Goal: Transaction & Acquisition: Purchase product/service

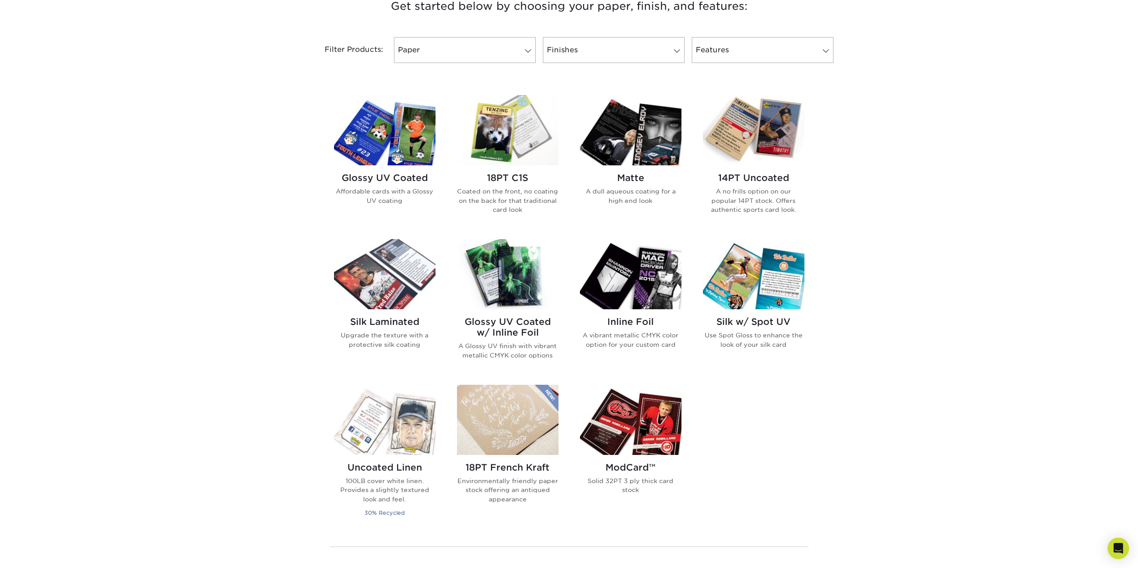
scroll to position [358, 0]
click at [381, 228] on link "Glossy UV Coated Affordable cards with a Glossy UV coating" at bounding box center [384, 160] width 101 height 133
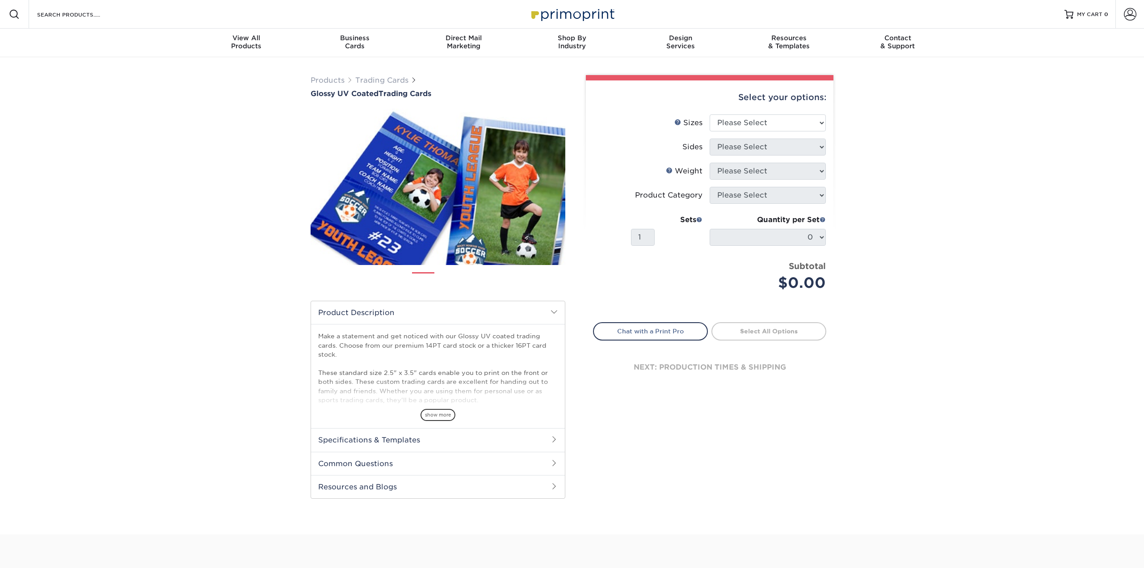
click at [398, 164] on img at bounding box center [438, 187] width 255 height 176
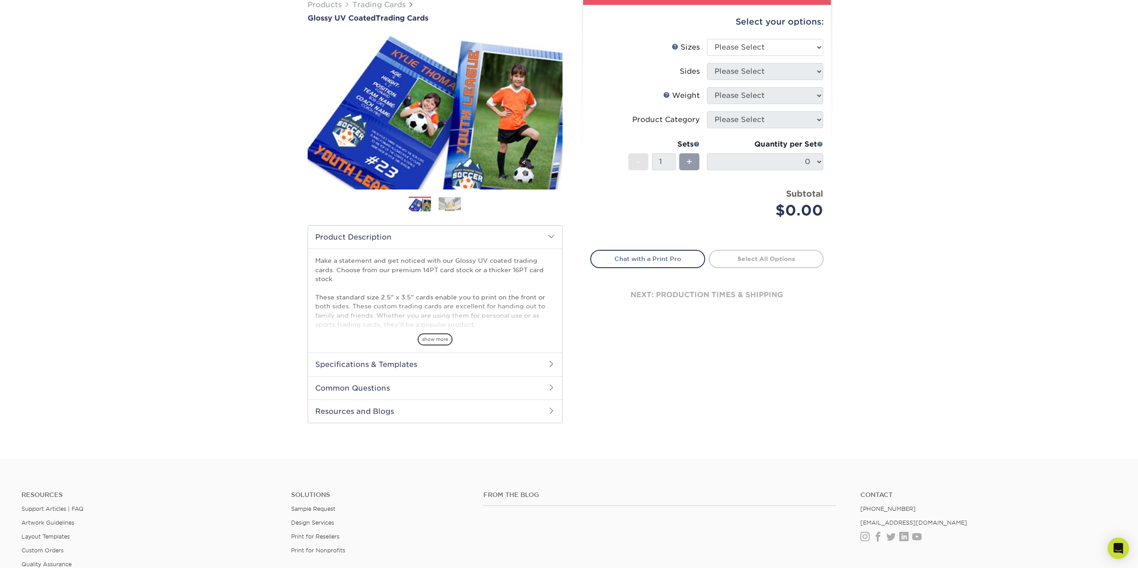
scroll to position [21, 0]
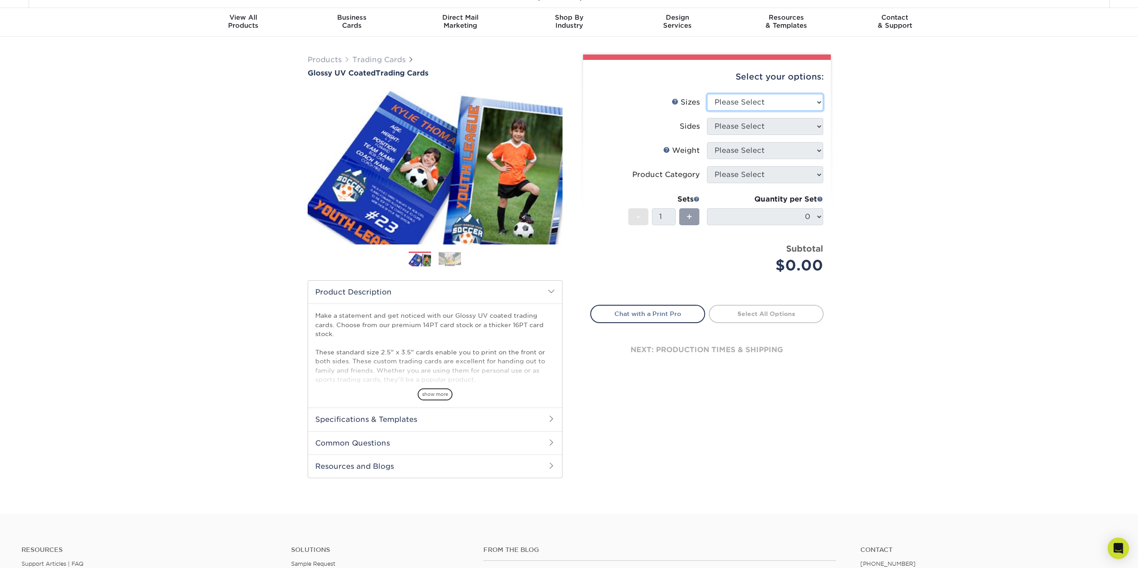
click at [776, 100] on select "Please Select 2.5" x 3.5"" at bounding box center [765, 102] width 116 height 17
select select "2.50x3.50"
click at [707, 94] on select "Please Select 2.5" x 3.5"" at bounding box center [765, 102] width 116 height 17
click at [781, 125] on select "Please Select Print Both Sides Print Front Only" at bounding box center [765, 126] width 116 height 17
select select "13abbda7-1d64-4f25-8bb2-c179b224825d"
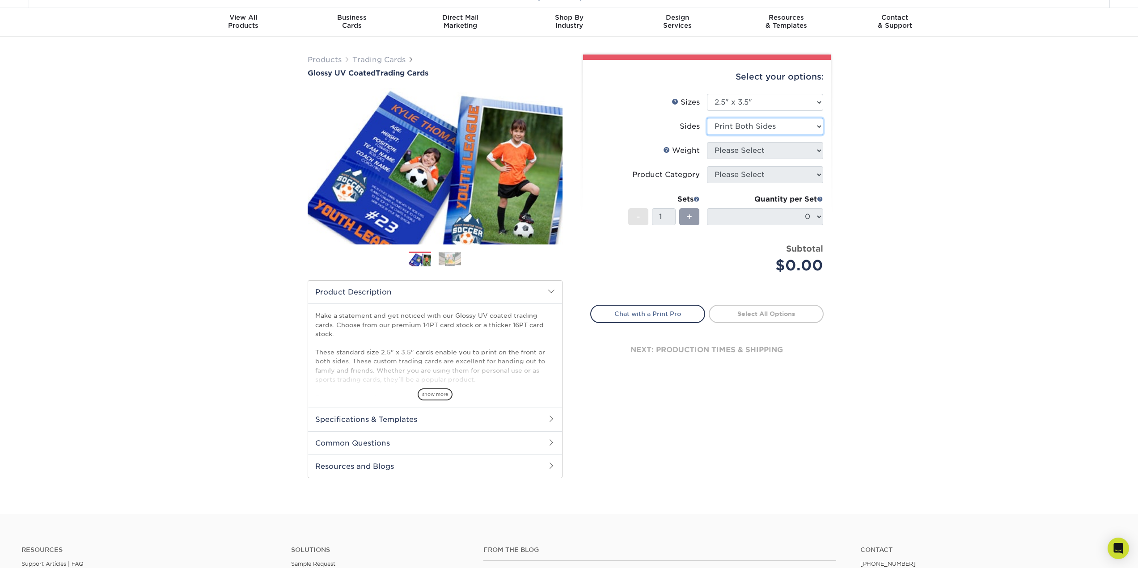
click at [707, 118] on select "Please Select Print Both Sides Print Front Only" at bounding box center [765, 126] width 116 height 17
click at [781, 151] on select "Please Select 16PT 14PT 18PT C1S" at bounding box center [765, 150] width 116 height 17
select select "16PT"
click at [707, 142] on select "Please Select 16PT 14PT 18PT C1S" at bounding box center [765, 150] width 116 height 17
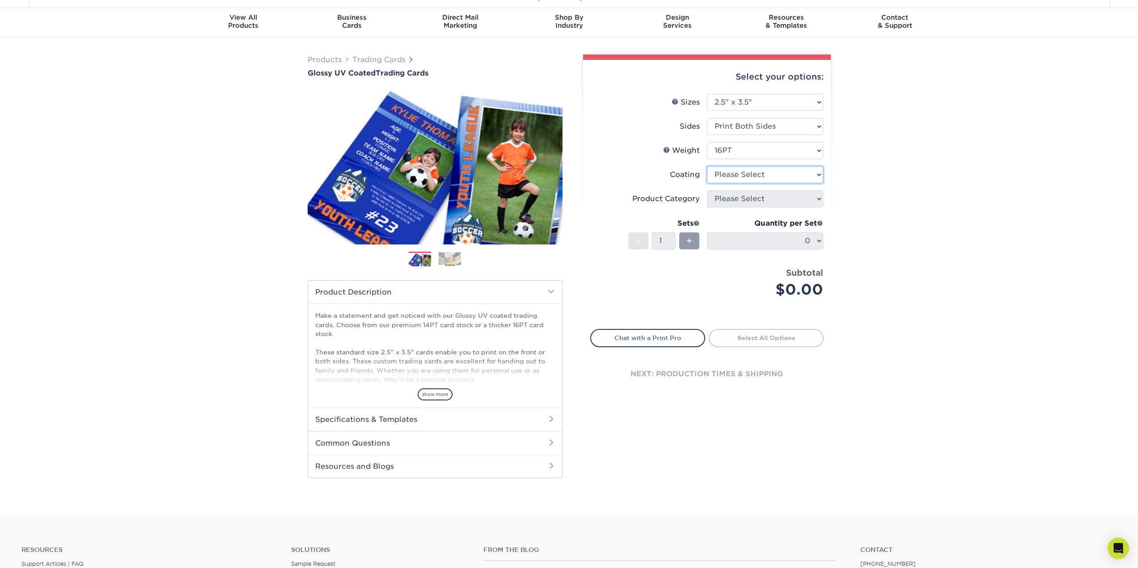
click at [780, 173] on select at bounding box center [765, 174] width 116 height 17
select select "1e8116af-acfc-44b1-83dc-8181aa338834"
click at [707, 166] on select at bounding box center [765, 174] width 116 height 17
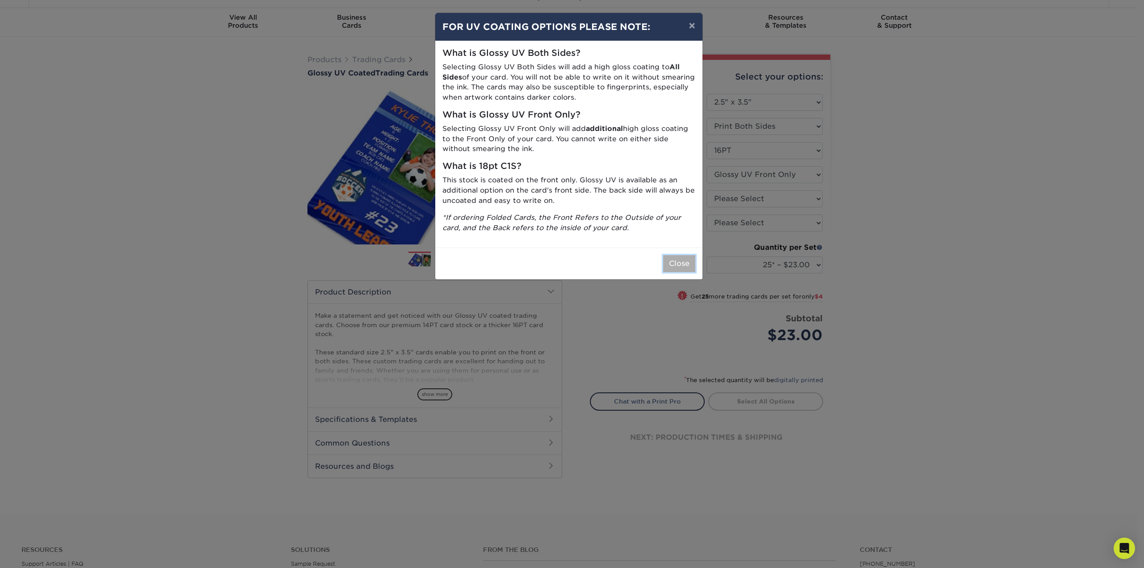
click at [678, 265] on button "Close" at bounding box center [679, 263] width 32 height 17
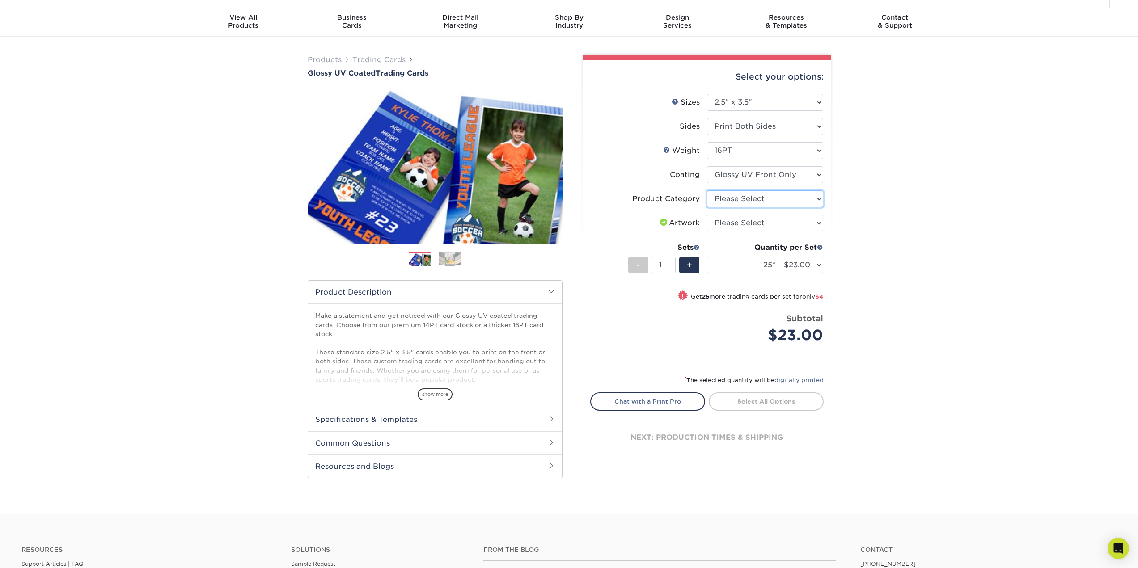
click at [803, 197] on select "Please Select Trading Cards" at bounding box center [765, 198] width 116 height 17
select select "c2f9bce9-36c2-409d-b101-c29d9d031e18"
click at [707, 190] on select "Please Select Trading Cards" at bounding box center [765, 198] width 116 height 17
click at [801, 225] on select "Please Select I will upload files I need a design - $100" at bounding box center [765, 223] width 116 height 17
select select "upload"
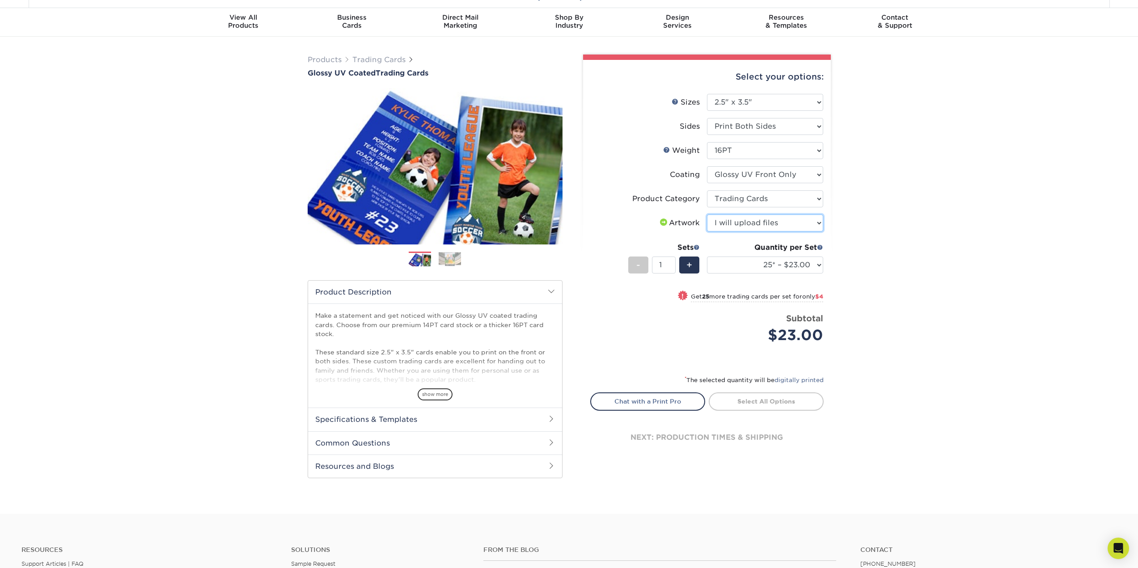
click at [707, 215] on select "Please Select I will upload files I need a design - $100" at bounding box center [765, 223] width 116 height 17
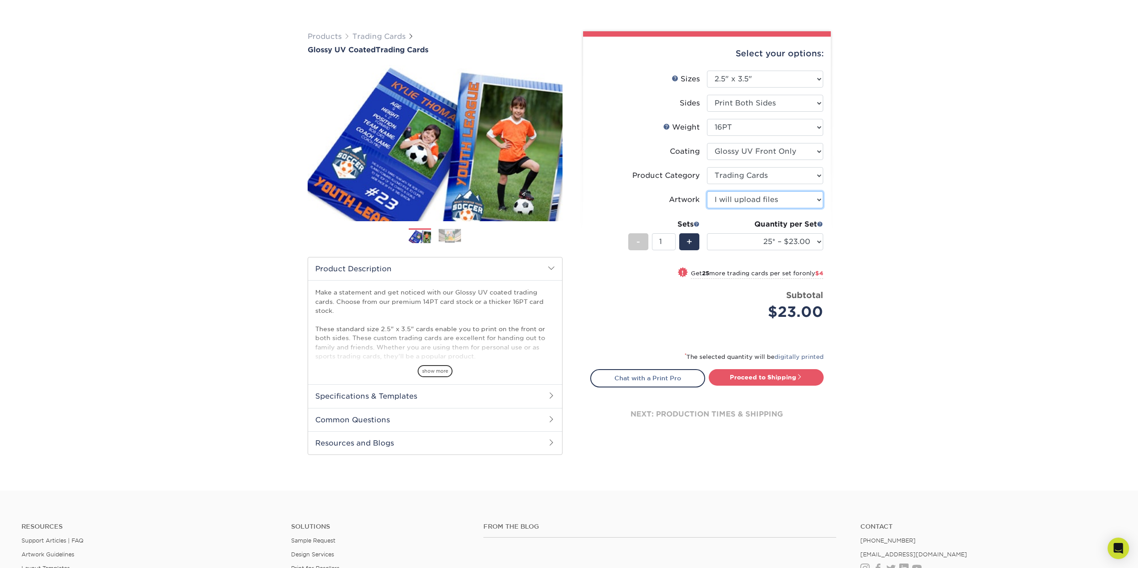
scroll to position [65, 0]
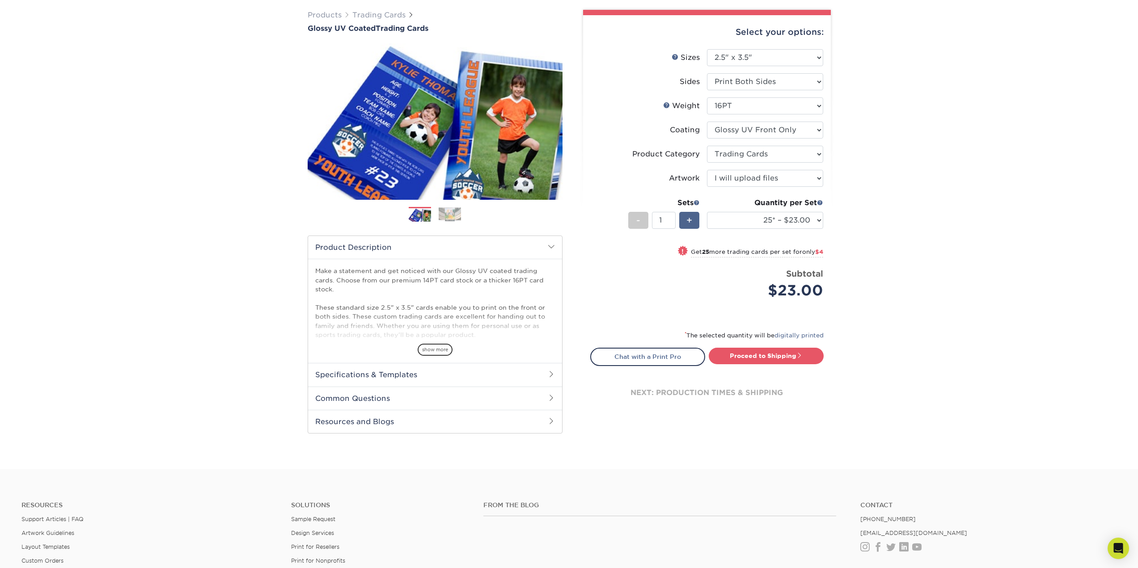
click at [689, 221] on span "+" at bounding box center [689, 220] width 6 height 13
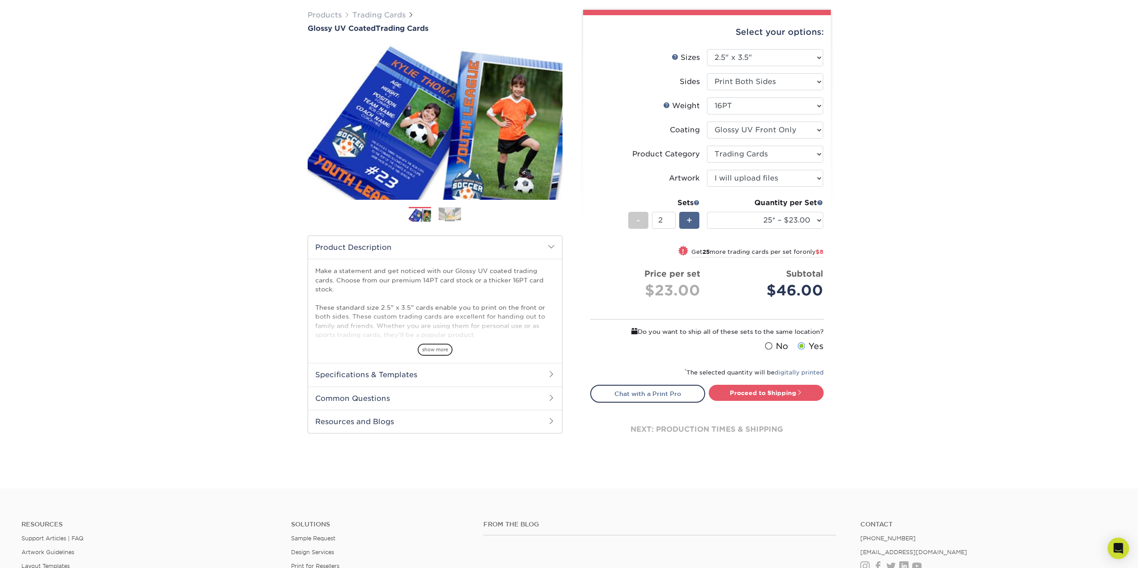
click at [689, 221] on span "+" at bounding box center [689, 220] width 6 height 13
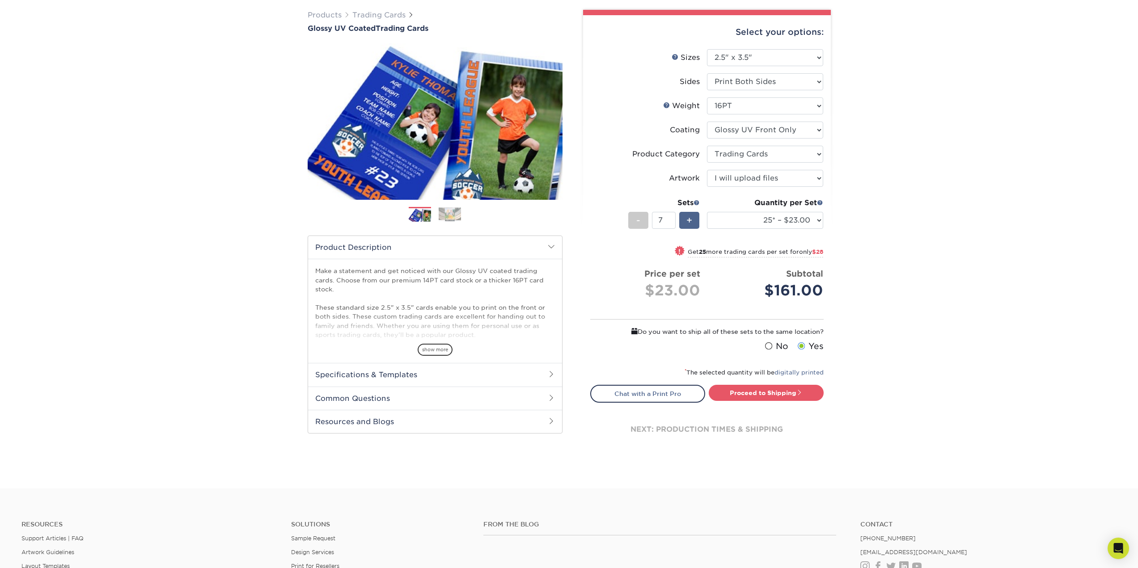
click at [689, 221] on span "+" at bounding box center [689, 220] width 6 height 13
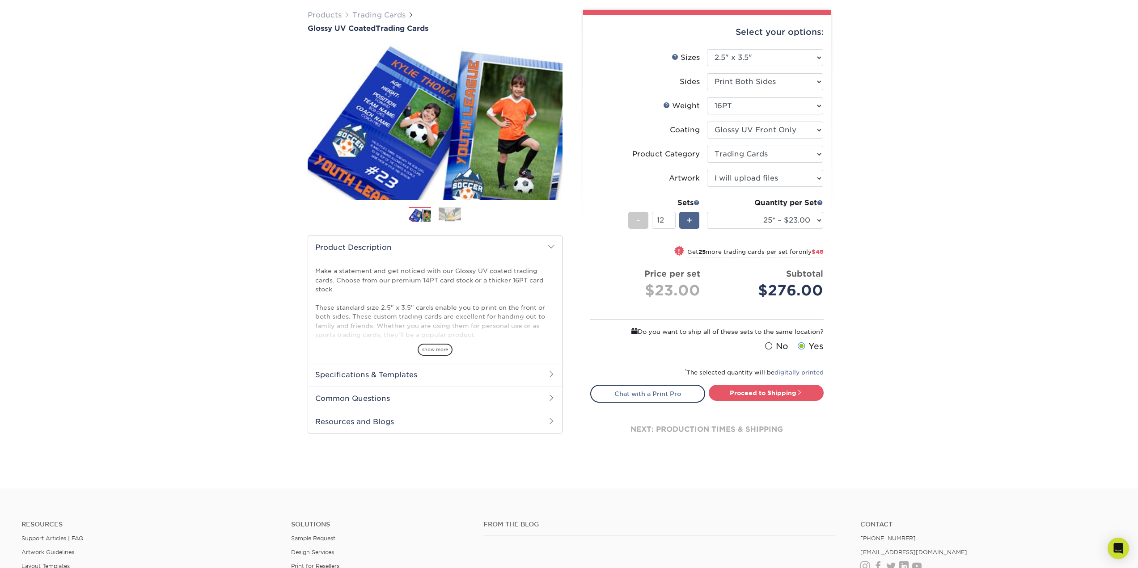
click at [689, 221] on span "+" at bounding box center [689, 220] width 6 height 13
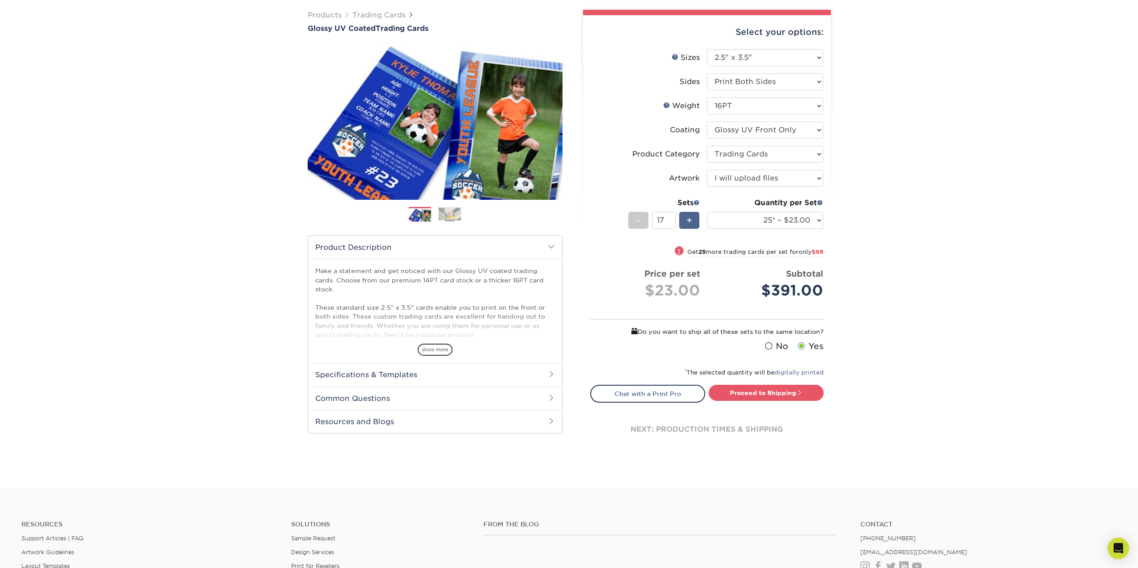
click at [689, 221] on span "+" at bounding box center [689, 220] width 6 height 13
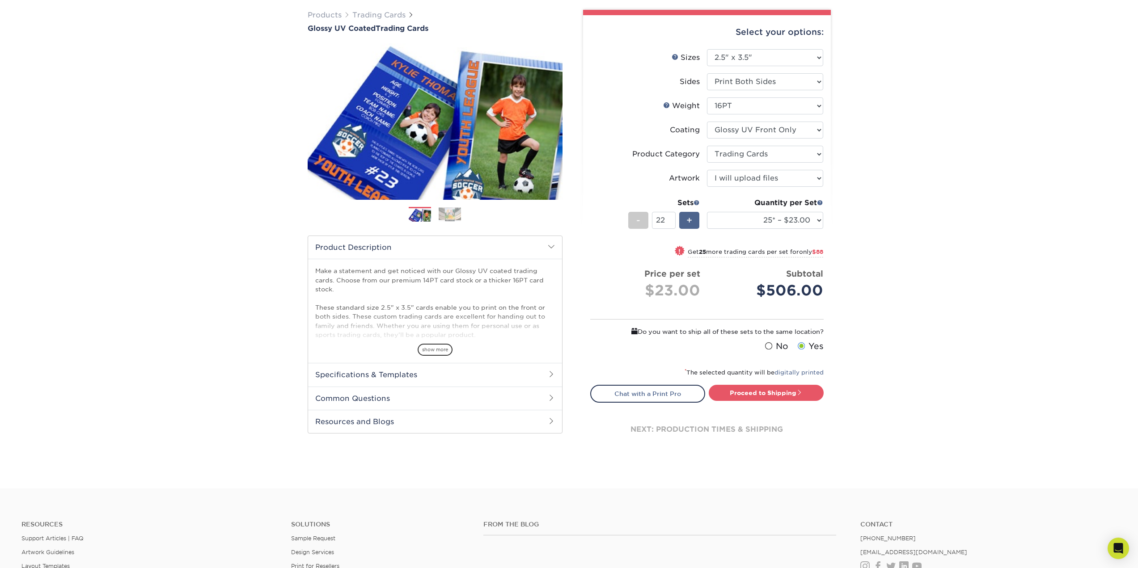
click at [689, 221] on span "+" at bounding box center [689, 220] width 6 height 13
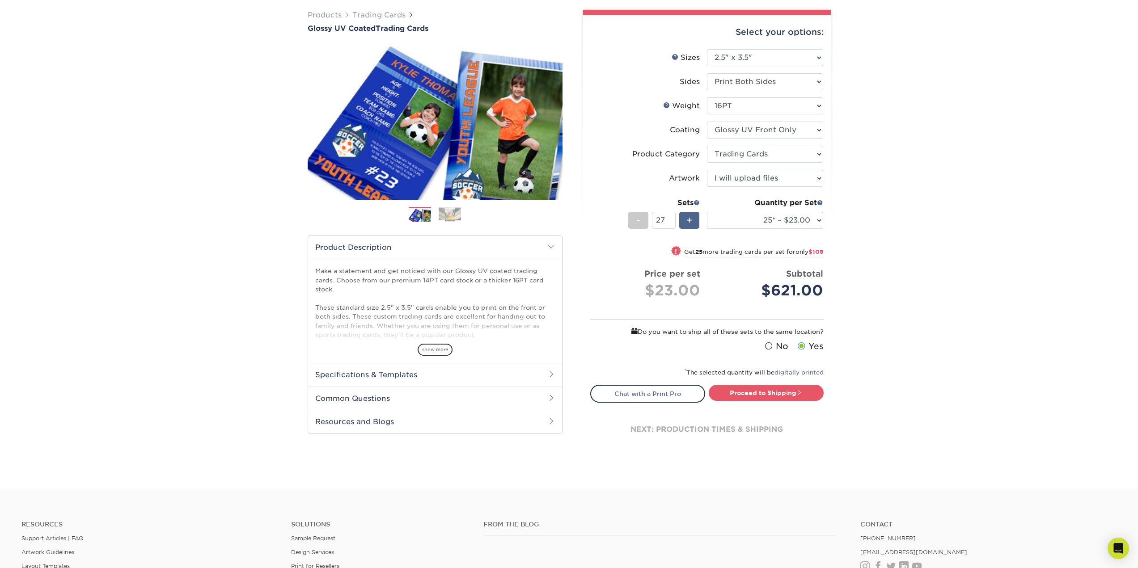
click at [689, 221] on span "+" at bounding box center [689, 220] width 6 height 13
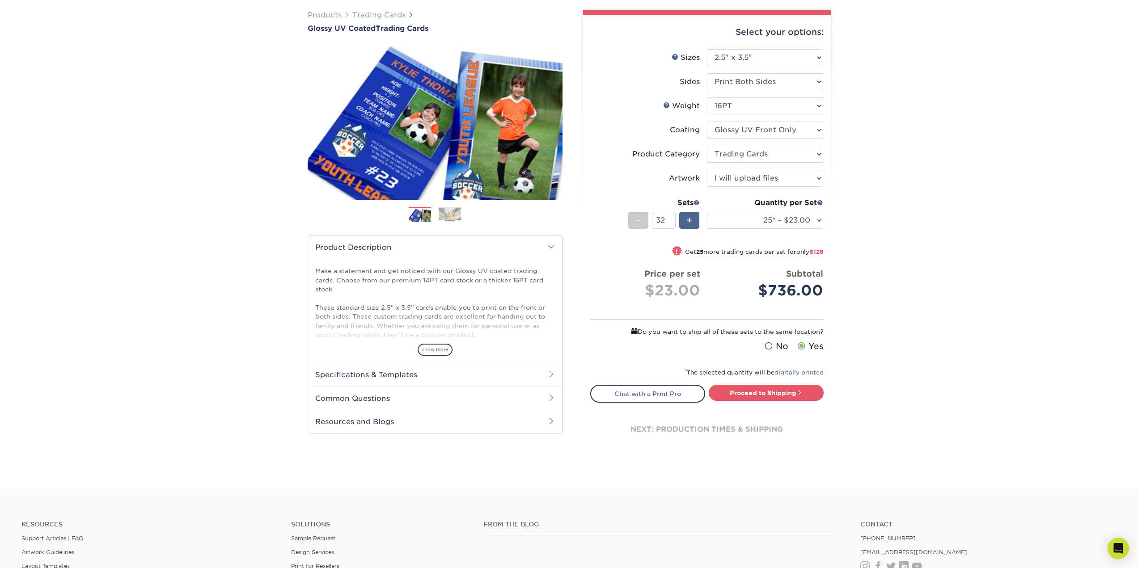
click at [689, 221] on span "+" at bounding box center [689, 220] width 6 height 13
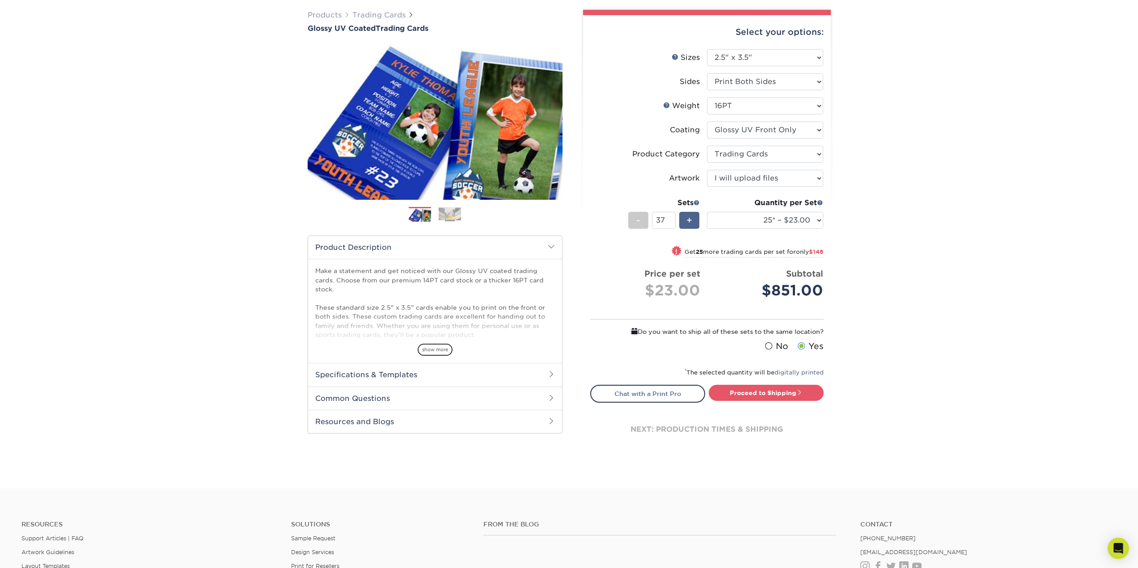
click at [689, 221] on span "+" at bounding box center [689, 220] width 6 height 13
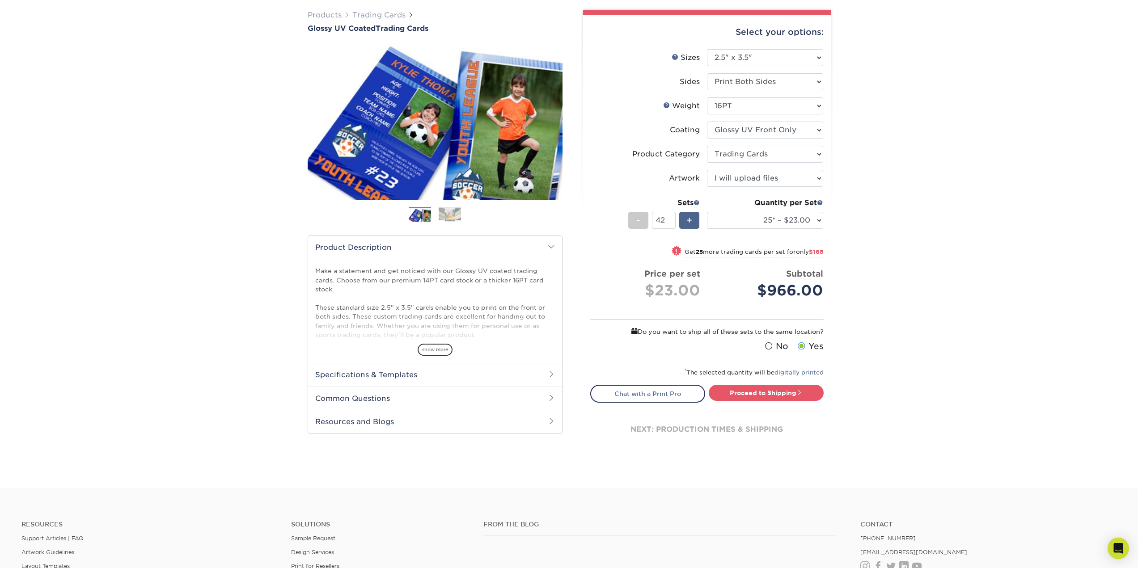
click at [689, 221] on span "+" at bounding box center [689, 220] width 6 height 13
type input "44"
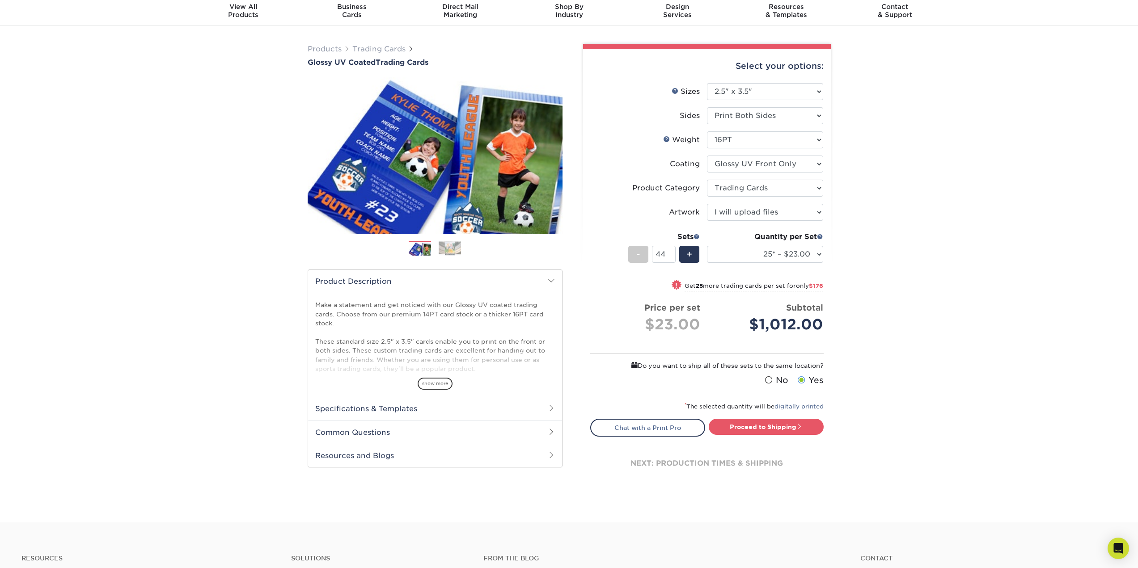
scroll to position [0, 0]
